Goal: Task Accomplishment & Management: Manage account settings

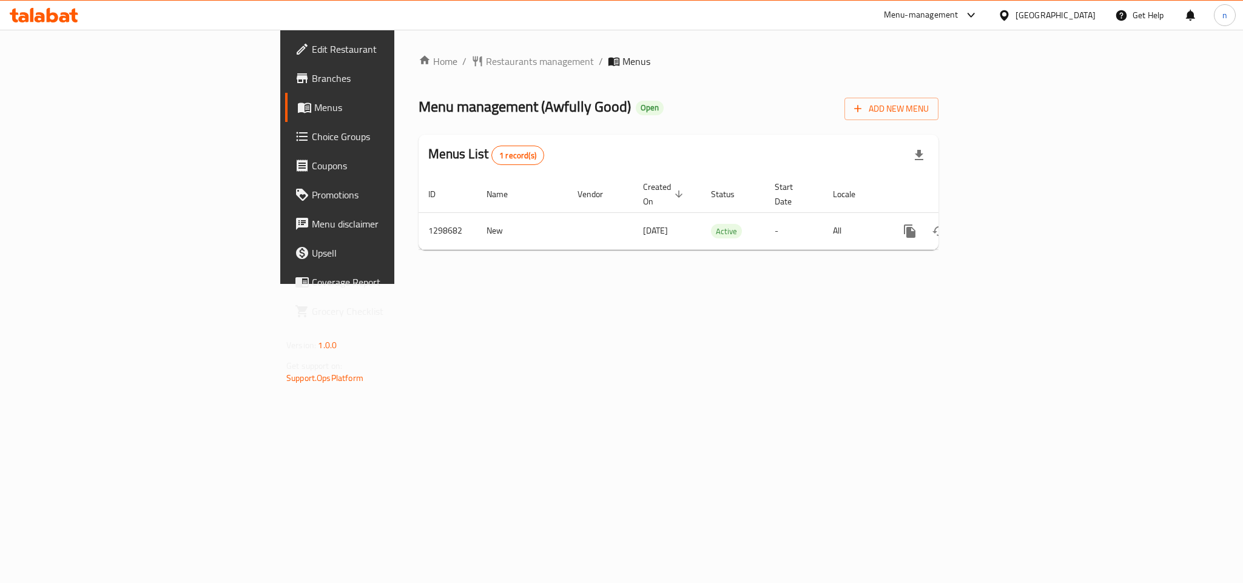
click at [312, 133] on span "Choice Groups" at bounding box center [395, 136] width 166 height 15
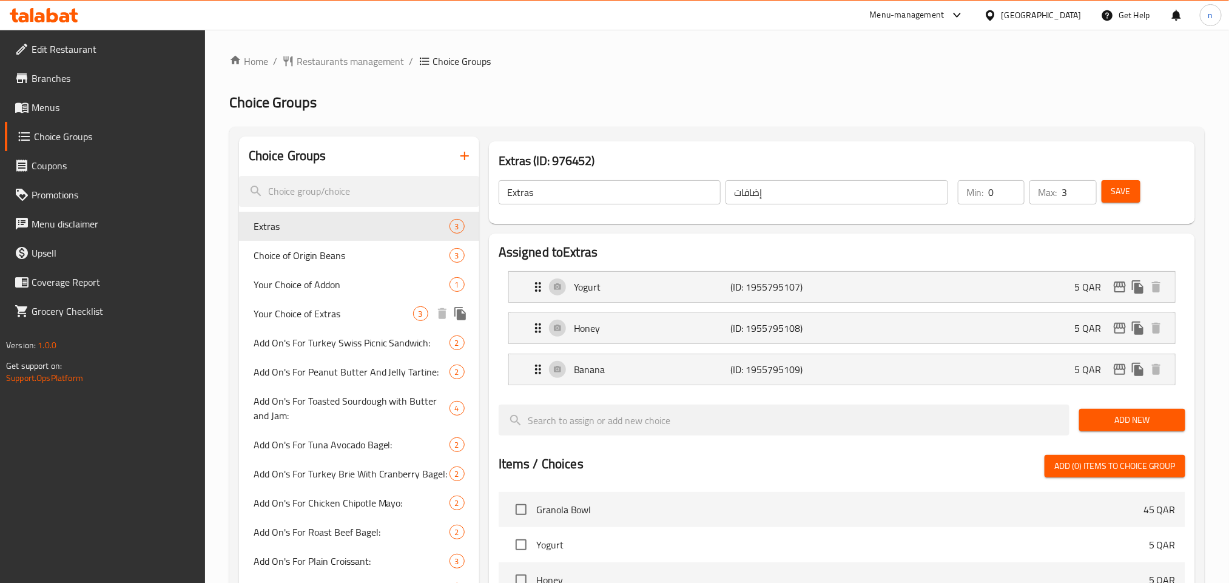
click at [328, 315] on span "Your Choice of Extras" at bounding box center [332, 313] width 159 height 15
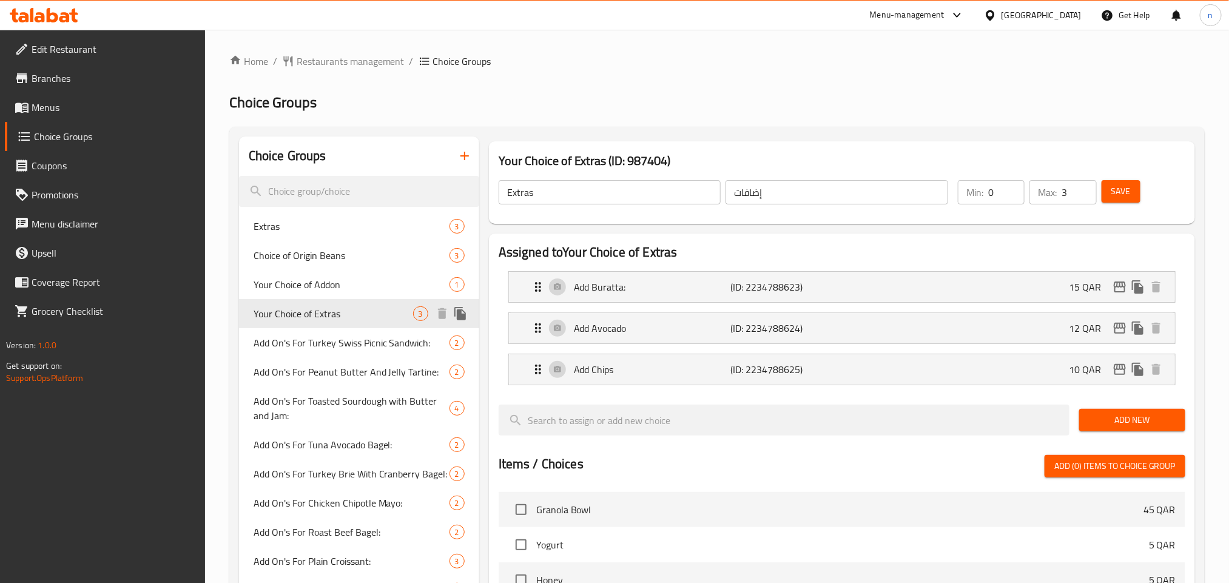
type input "Your Choice of Extras"
type input "اختيارك من الاكسترا"
click at [1065, 15] on div "[GEOGRAPHIC_DATA]" at bounding box center [1041, 14] width 80 height 13
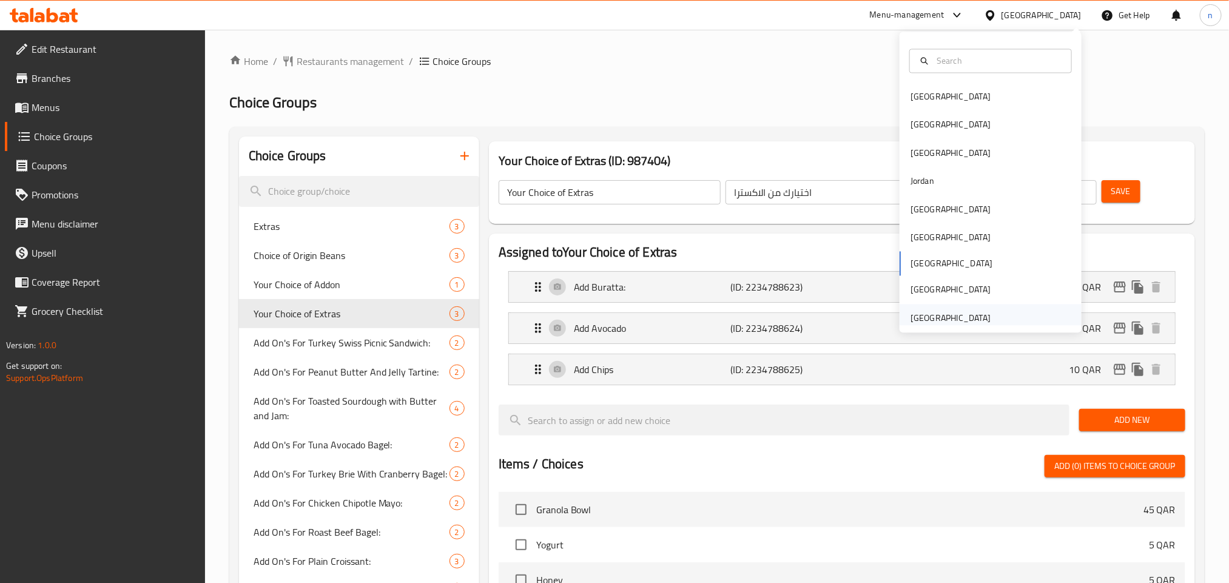
click at [951, 309] on div "[GEOGRAPHIC_DATA]" at bounding box center [950, 318] width 99 height 28
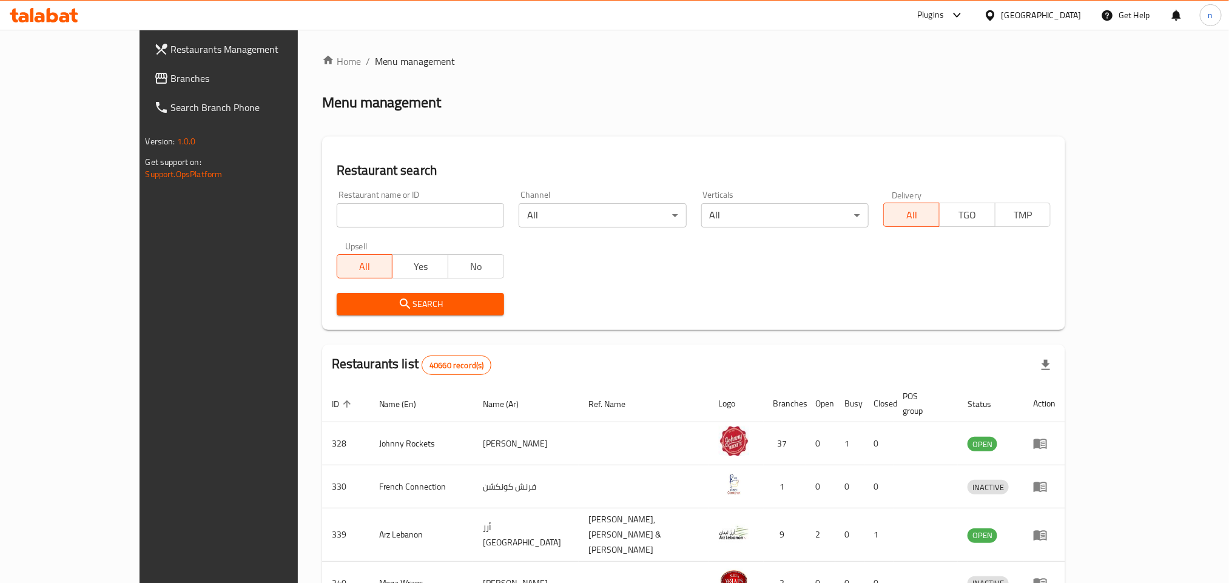
click at [144, 68] on link "Branches" at bounding box center [244, 78] width 200 height 29
